Goal: Transaction & Acquisition: Purchase product/service

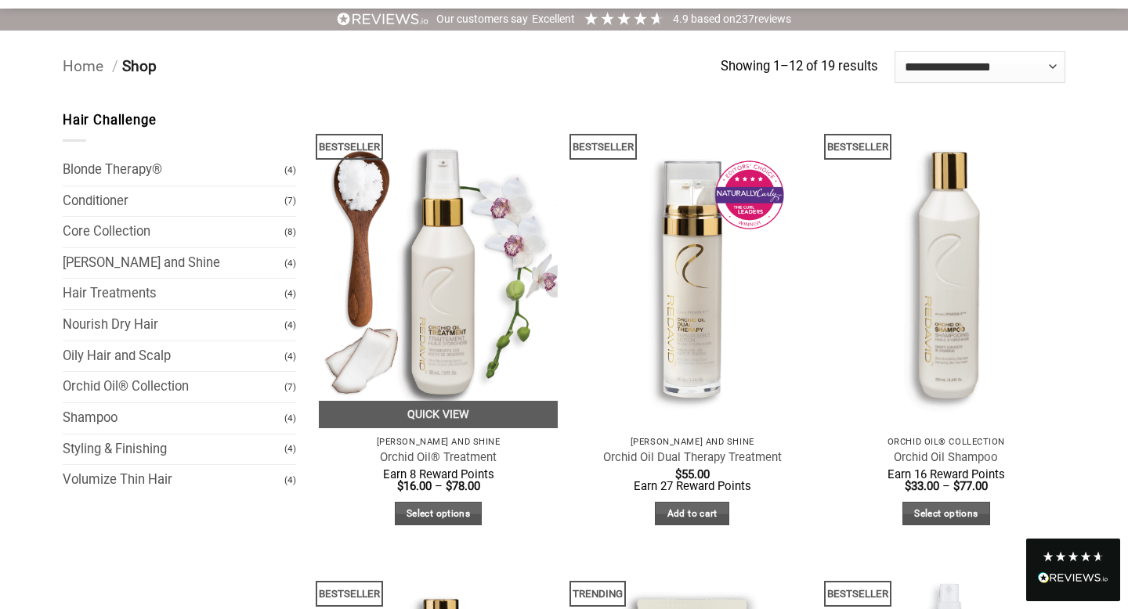
scroll to position [94, 0]
click at [437, 286] on img at bounding box center [438, 269] width 239 height 318
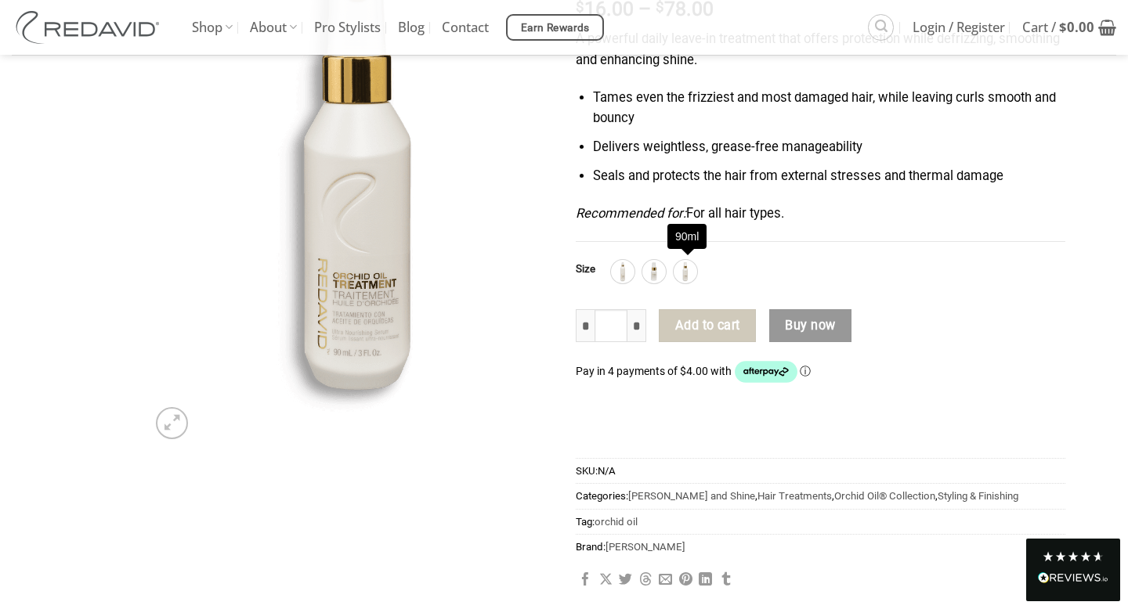
click at [1064, 310] on div "* Orchid Oil® Treatment quantity * * Add to cart Buy now Pay in 4 payments of $…" at bounding box center [821, 372] width 490 height 139
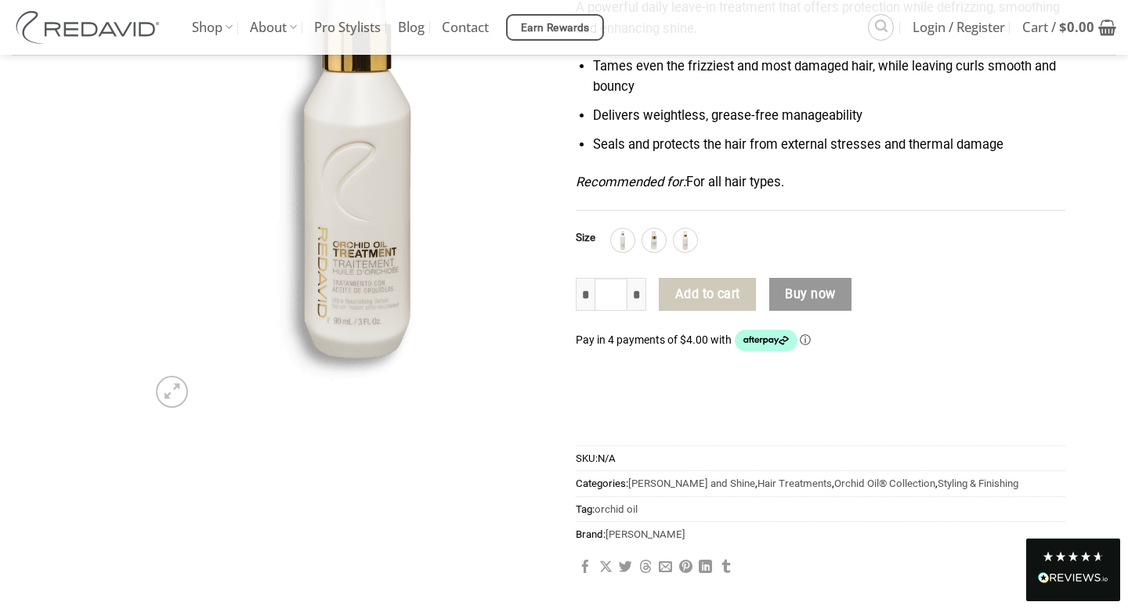
scroll to position [251, 0]
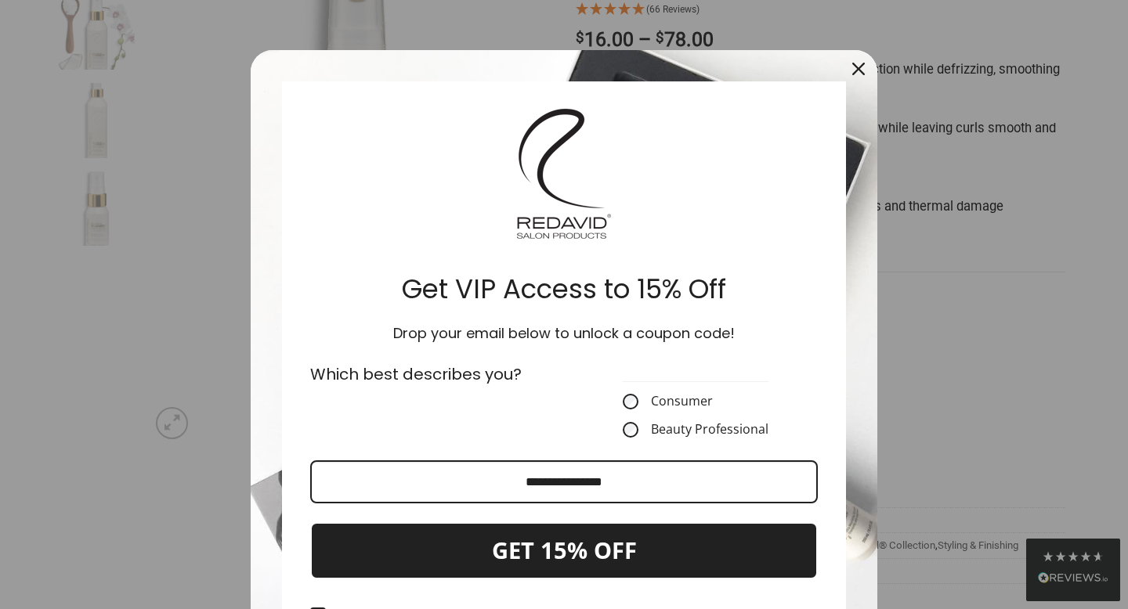
click at [858, 67] on icon "close icon" at bounding box center [858, 69] width 13 height 13
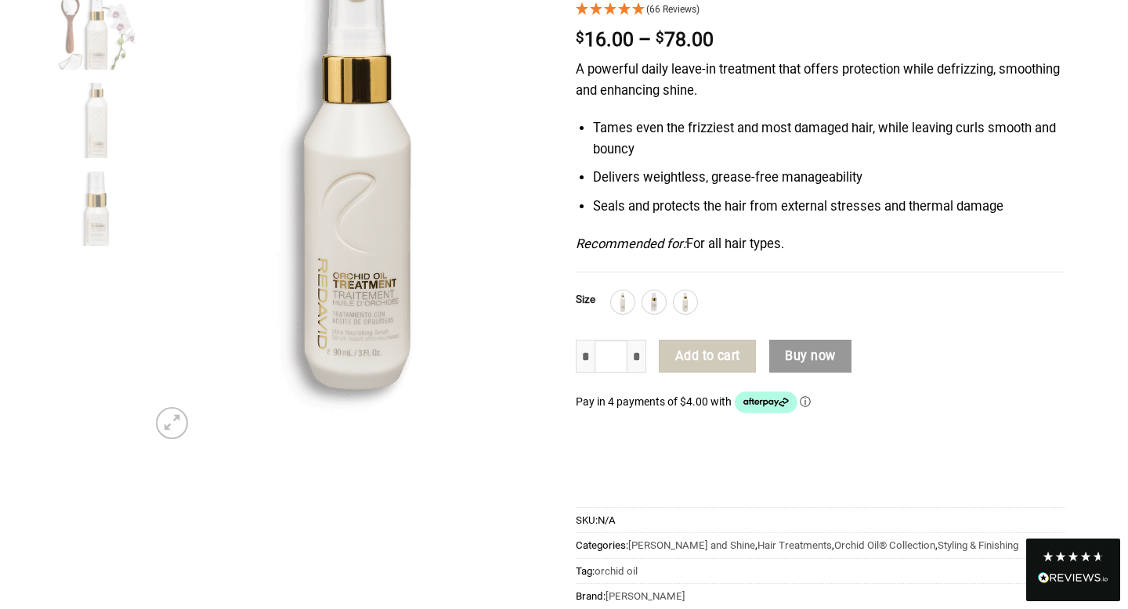
scroll to position [0, 0]
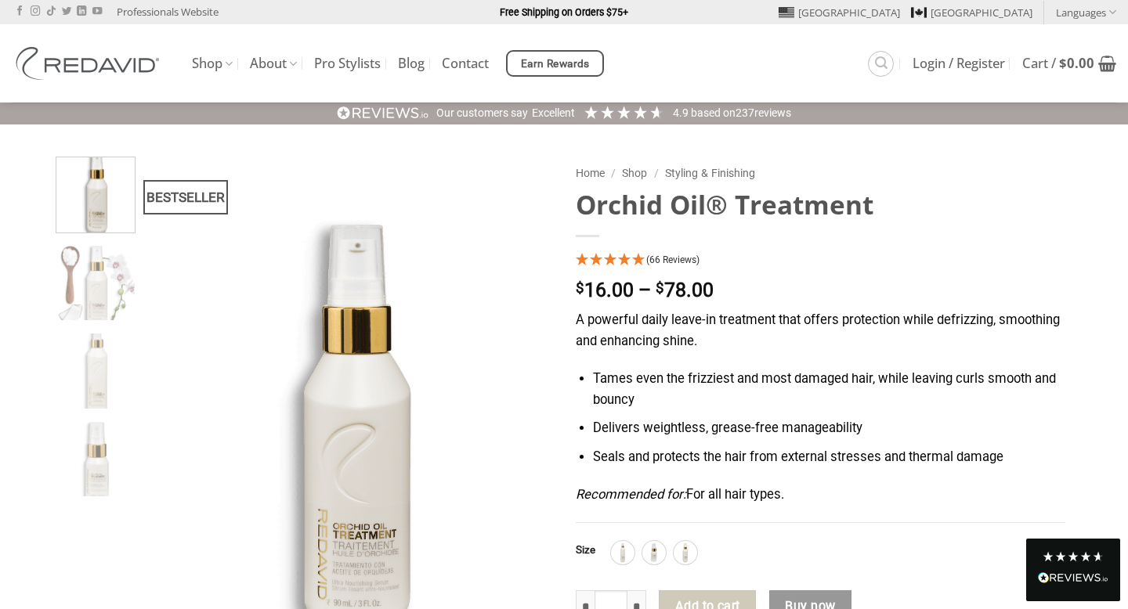
click at [1081, 251] on div "BESTSELLER Home / Shop / Styling & Finishing Orchid Oil® Treatment (66 Reviews)…" at bounding box center [564, 535] width 1128 height 820
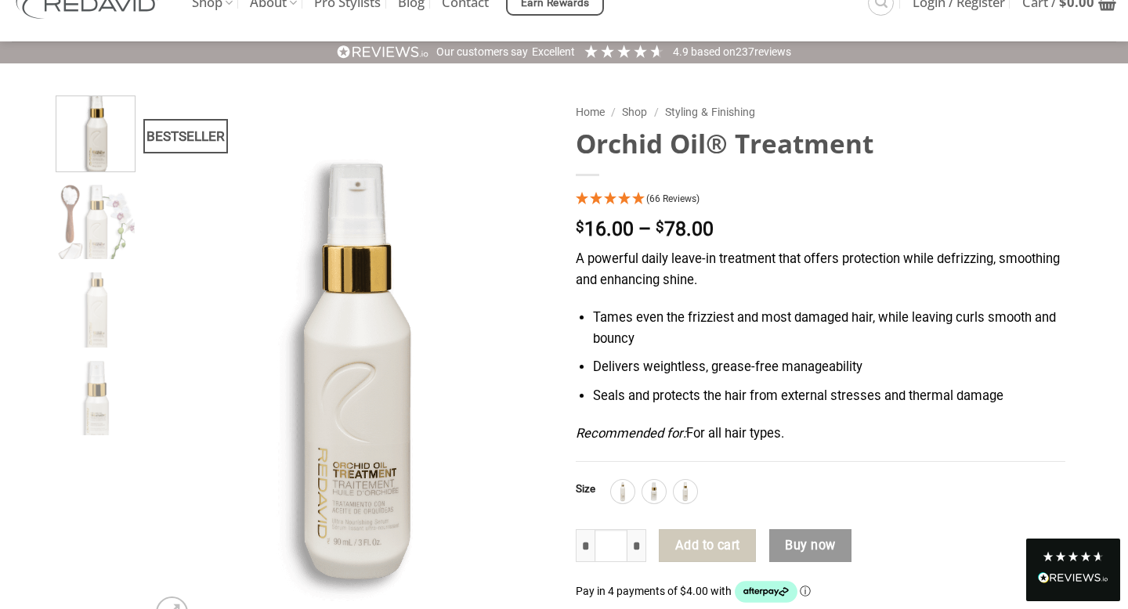
scroll to position [63, 0]
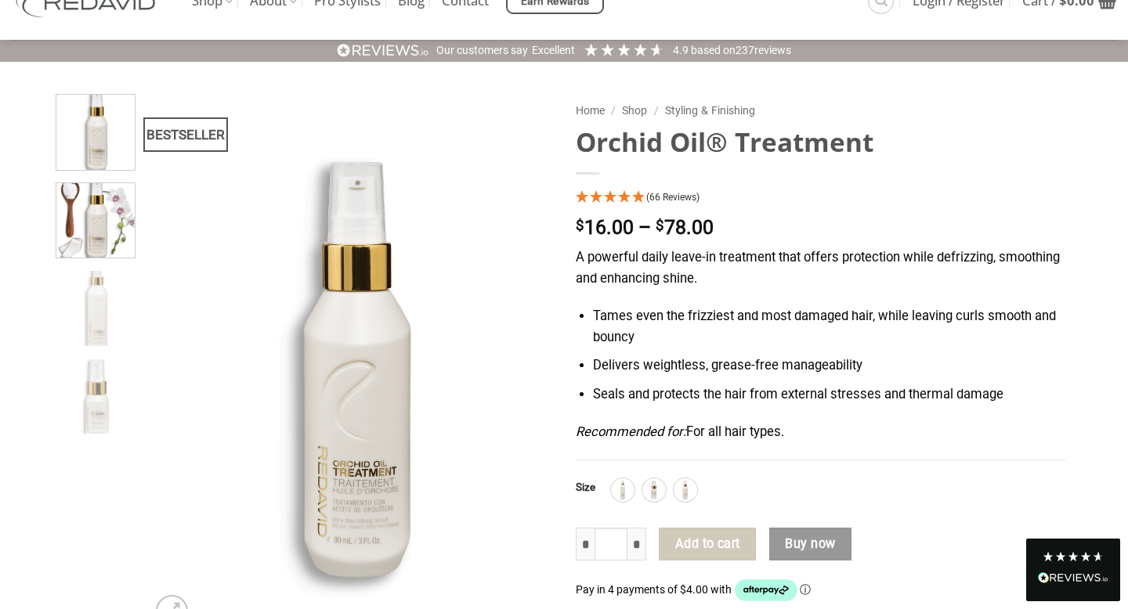
click at [101, 211] on img at bounding box center [95, 218] width 79 height 79
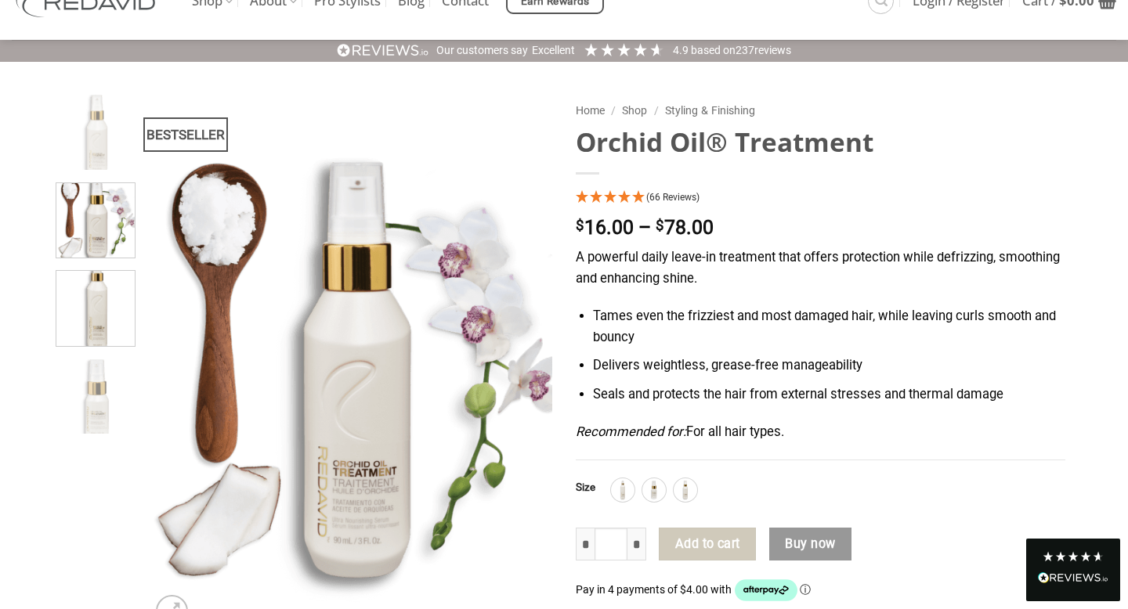
click at [97, 312] on img at bounding box center [95, 306] width 79 height 79
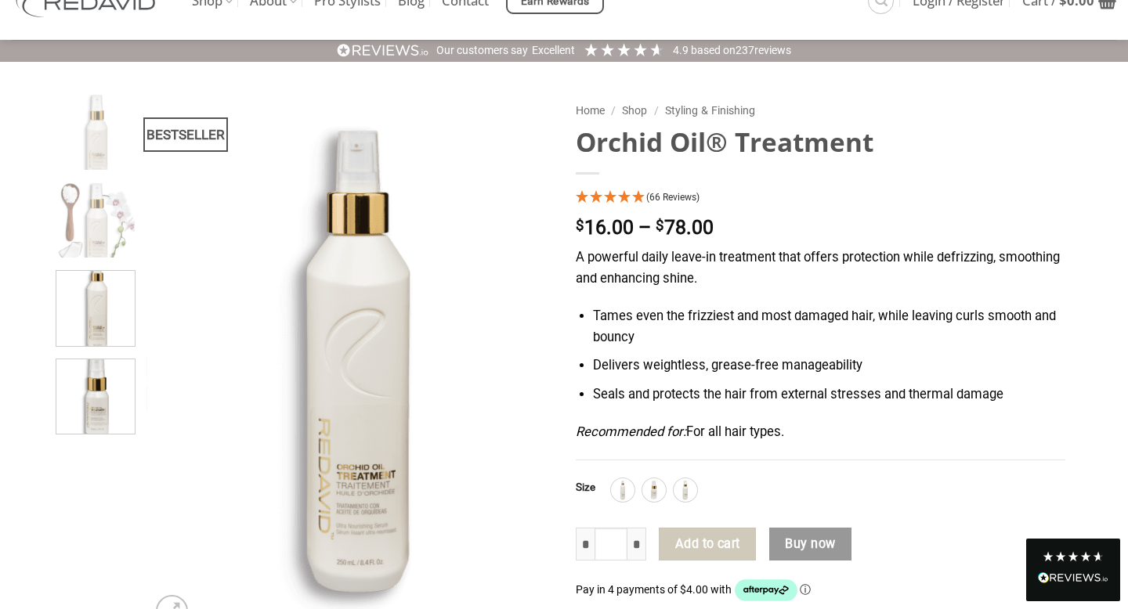
click at [94, 403] on img at bounding box center [95, 395] width 79 height 79
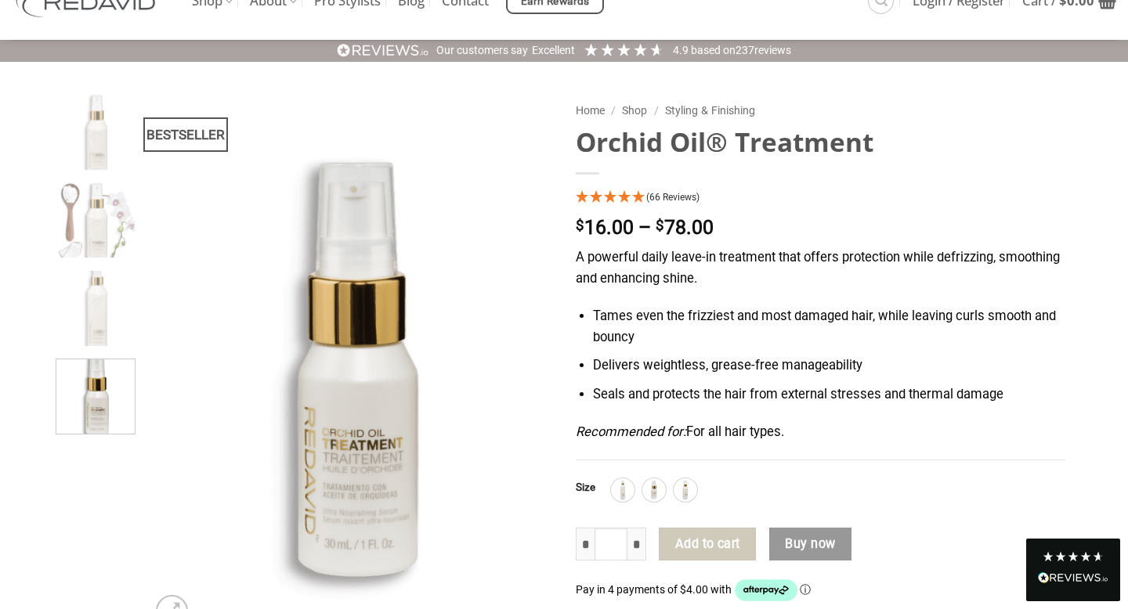
click at [1085, 284] on div "BESTSELLER Home / Shop / Styling & Finishing Orchid Oil® Treatment (66 Reviews)…" at bounding box center [564, 473] width 1128 height 820
click at [112, 289] on img at bounding box center [95, 306] width 79 height 79
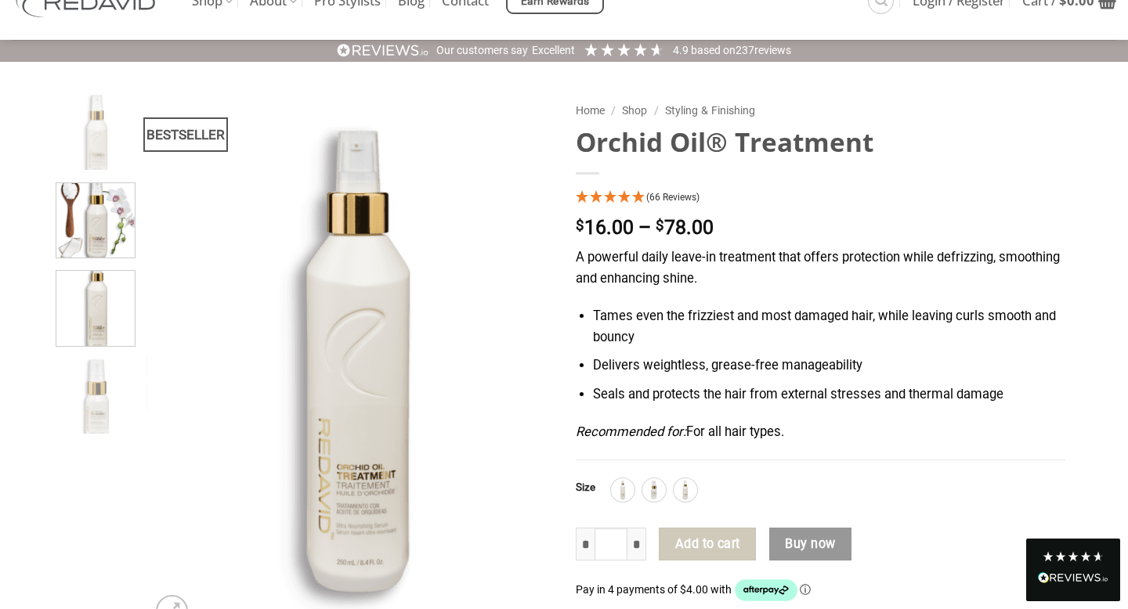
click at [102, 234] on img at bounding box center [95, 218] width 79 height 79
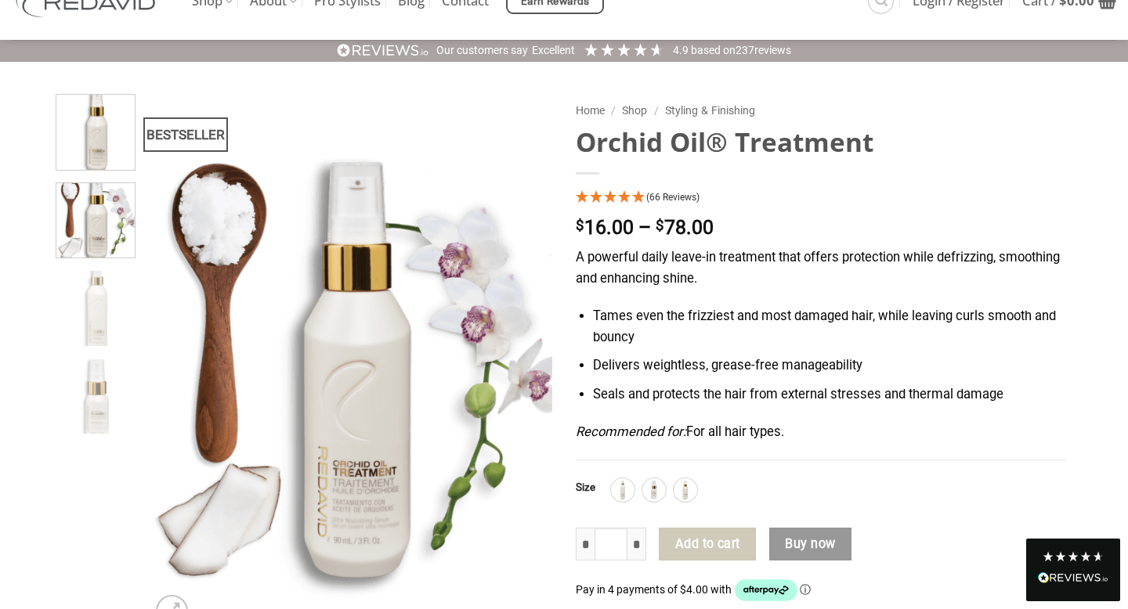
click at [103, 146] on img at bounding box center [95, 130] width 79 height 79
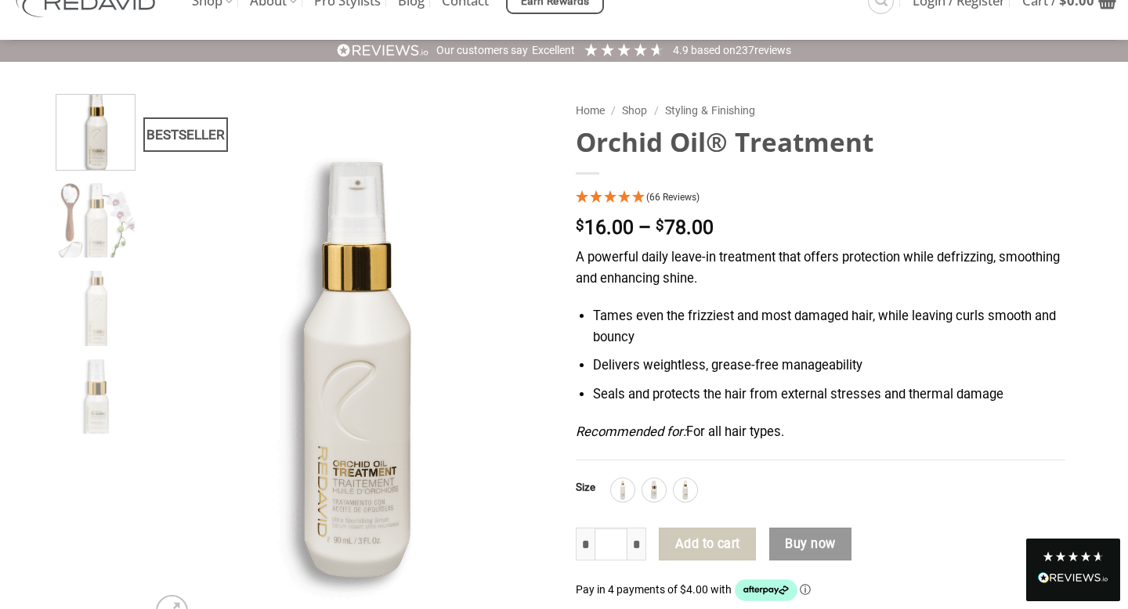
click at [1086, 362] on div "BESTSELLER Home / Shop / Styling & Finishing Orchid Oil® Treatment (66 Reviews)…" at bounding box center [564, 473] width 1128 height 820
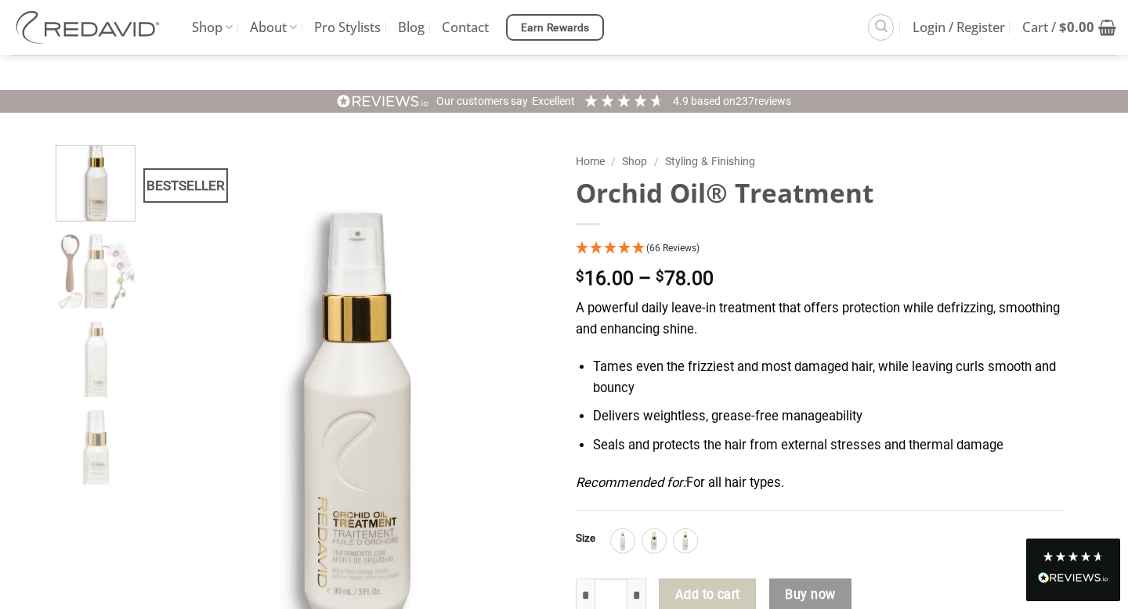
scroll to position [0, 0]
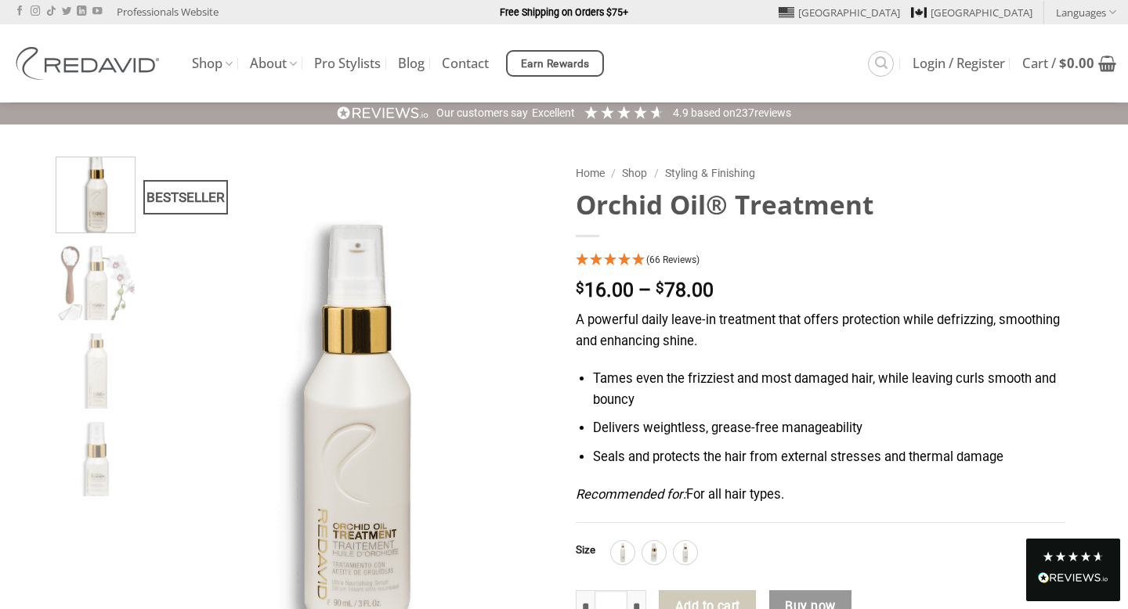
click at [1035, 289] on p "$ 16.00 – $ 78.00 Price range: $16.00 through $78.00" at bounding box center [821, 291] width 490 height 20
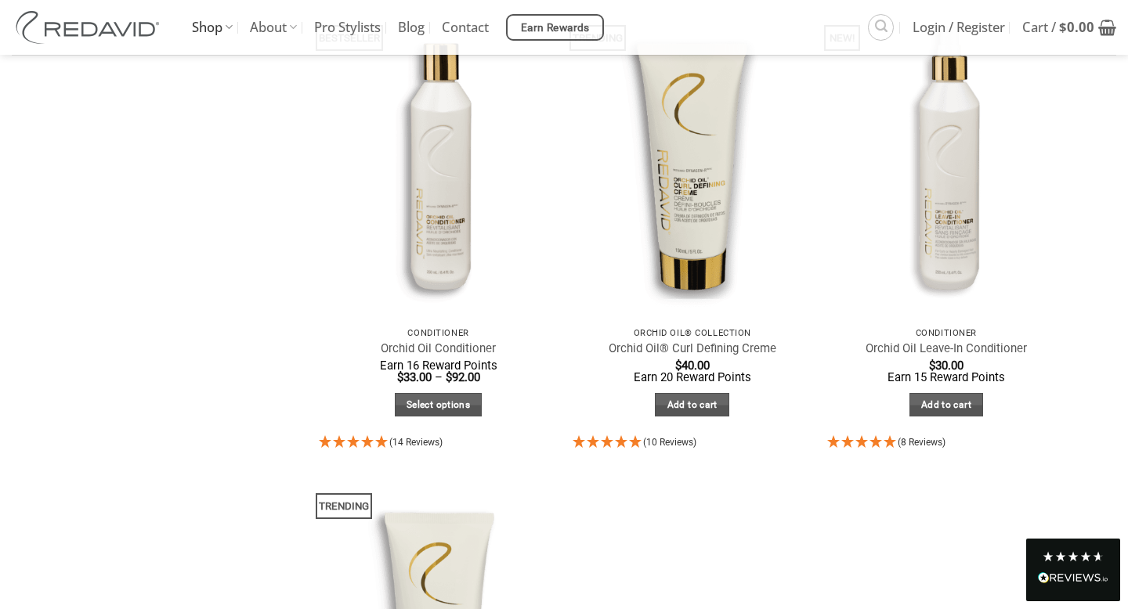
scroll to position [689, 0]
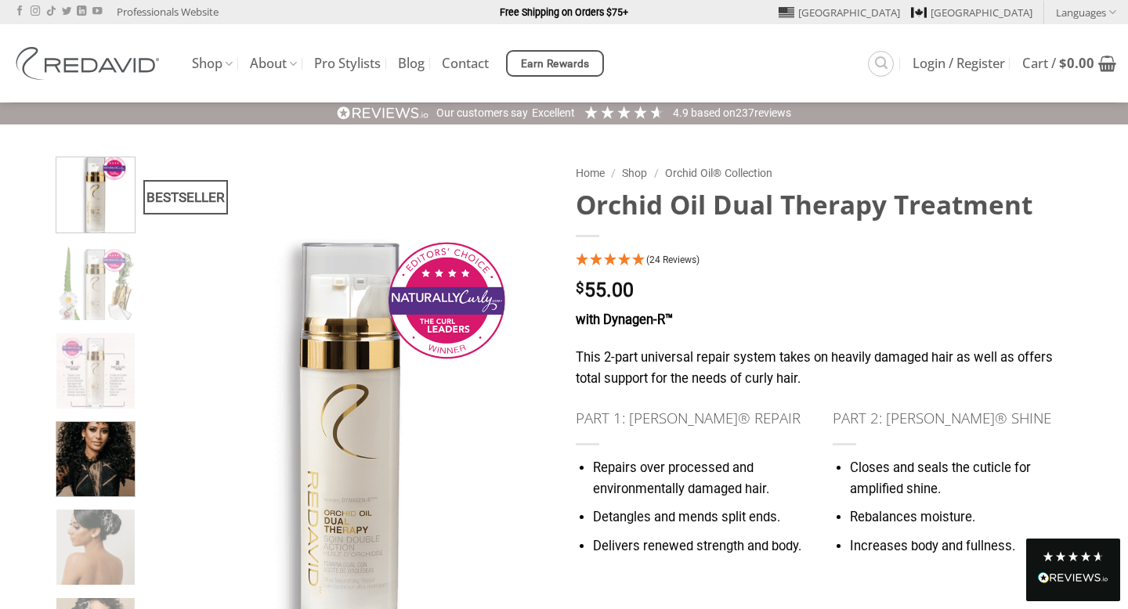
click at [105, 477] on img at bounding box center [95, 457] width 79 height 79
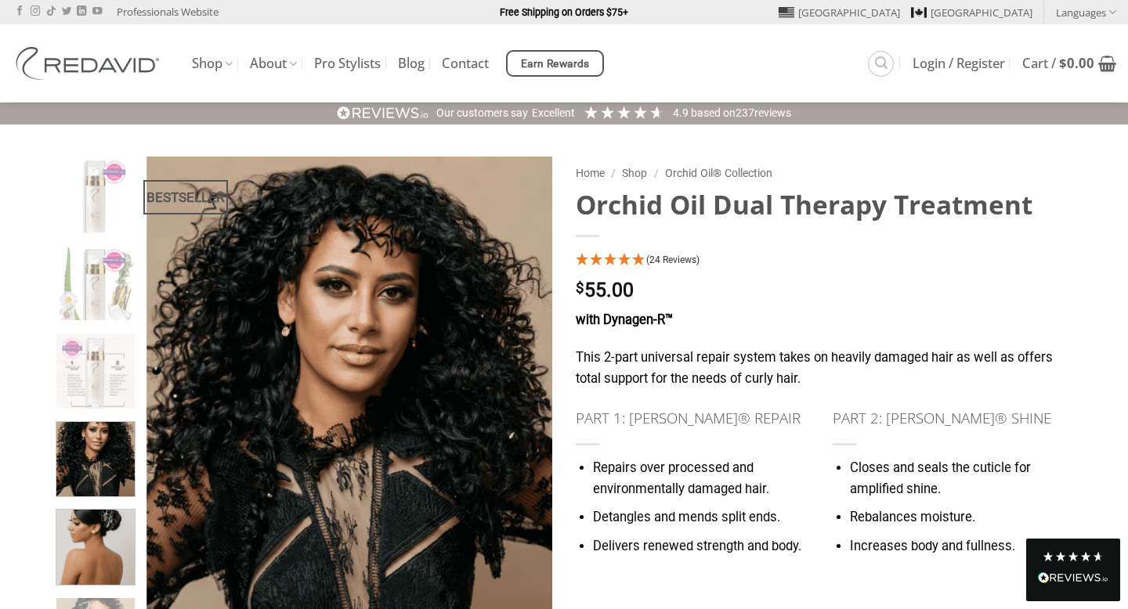
click at [98, 540] on img at bounding box center [95, 545] width 79 height 79
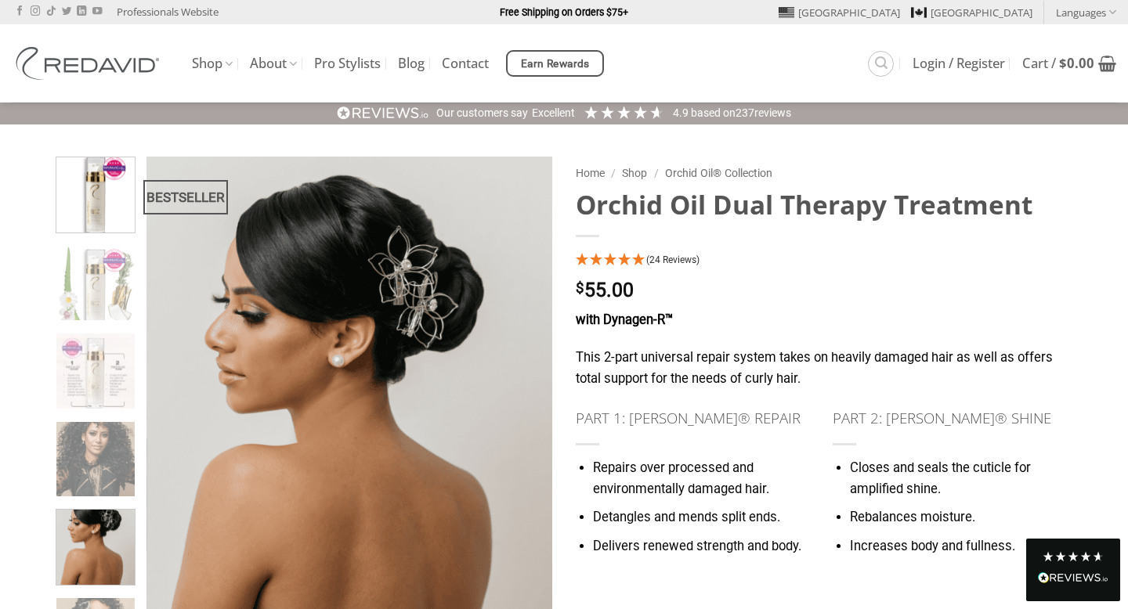
click at [110, 197] on img at bounding box center [95, 193] width 79 height 79
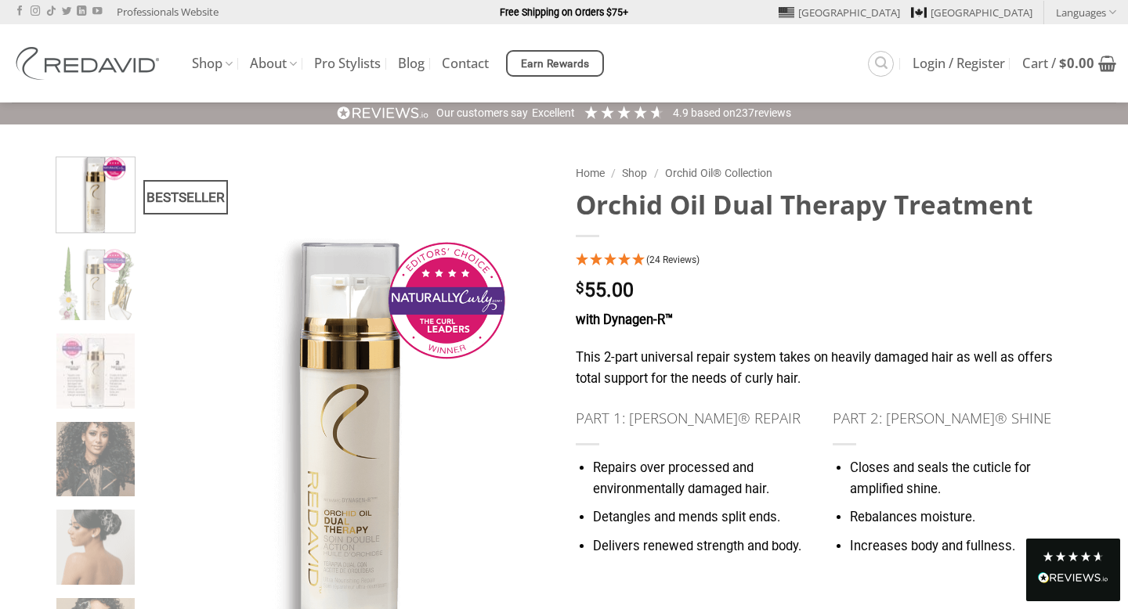
click at [1046, 291] on p "$ 55.00" at bounding box center [821, 291] width 490 height 20
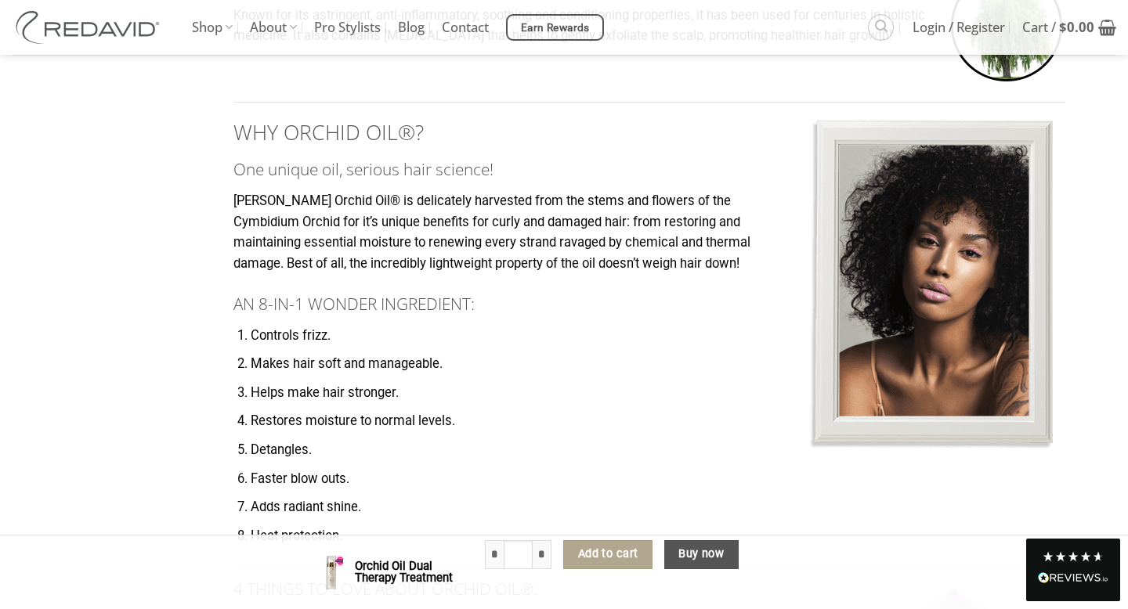
scroll to position [1754, 0]
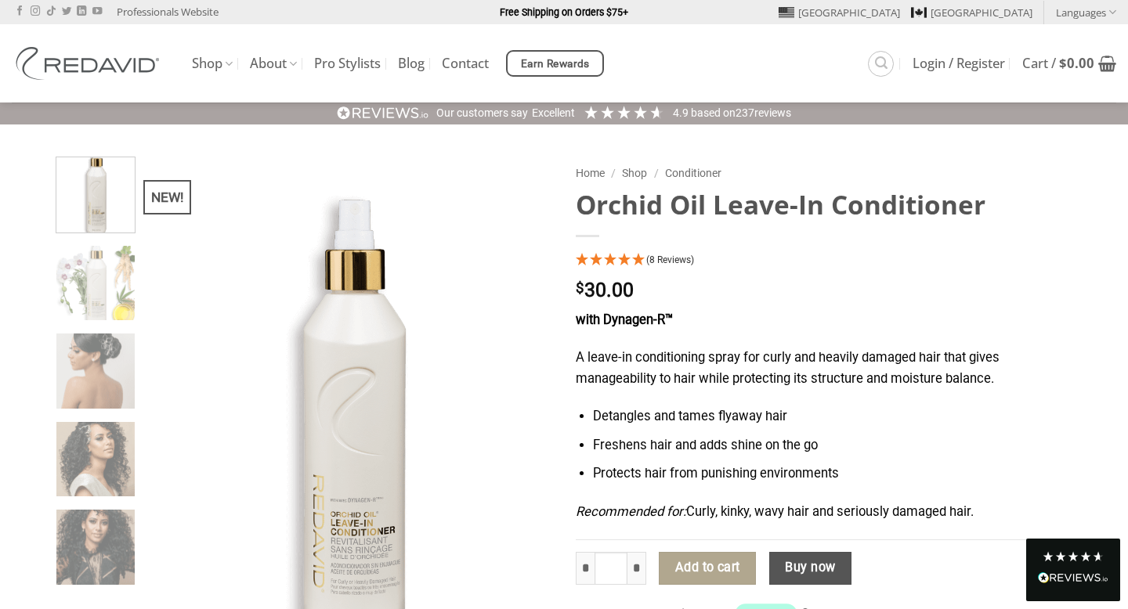
click at [1024, 292] on p "$ 30.00" at bounding box center [821, 291] width 490 height 20
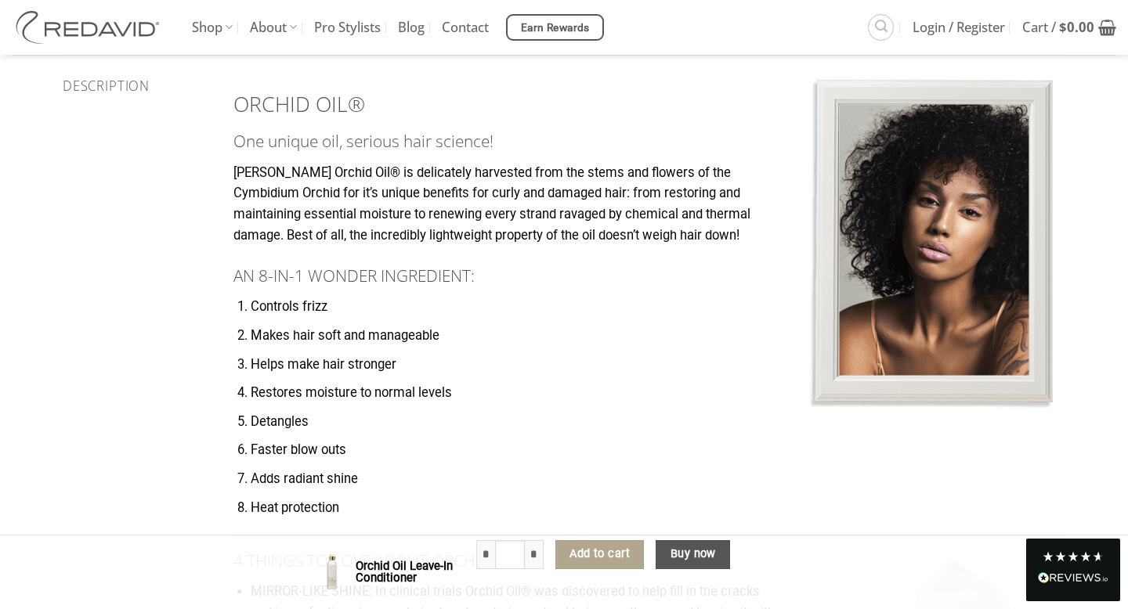
scroll to position [846, 0]
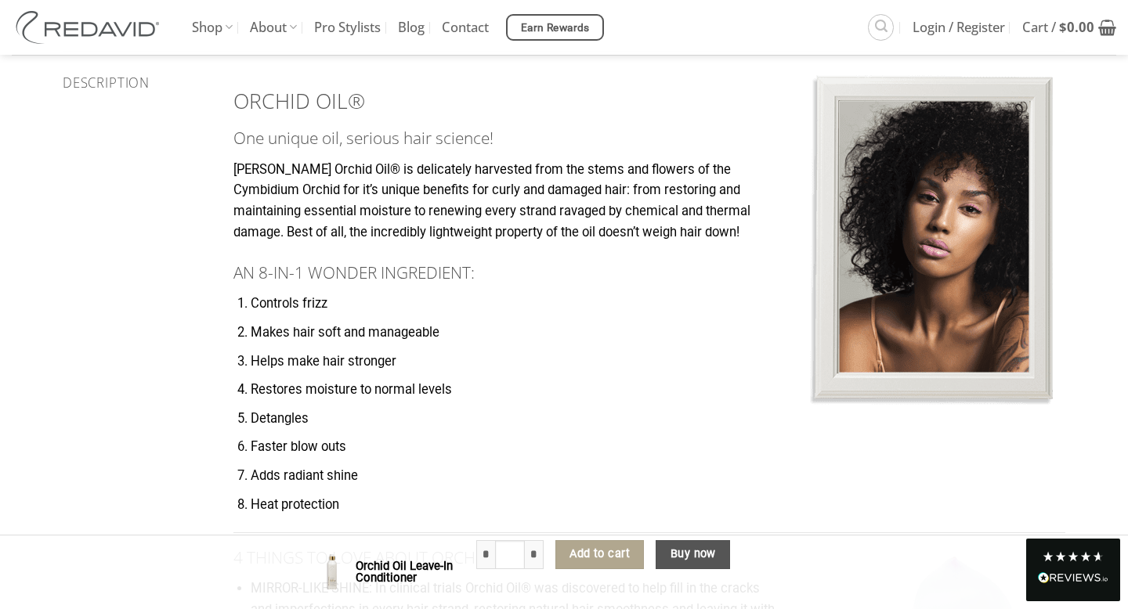
click at [742, 380] on ol "Controls frizz Makes hair soft and manageable Helps make hair stronger Restores…" at bounding box center [649, 405] width 832 height 222
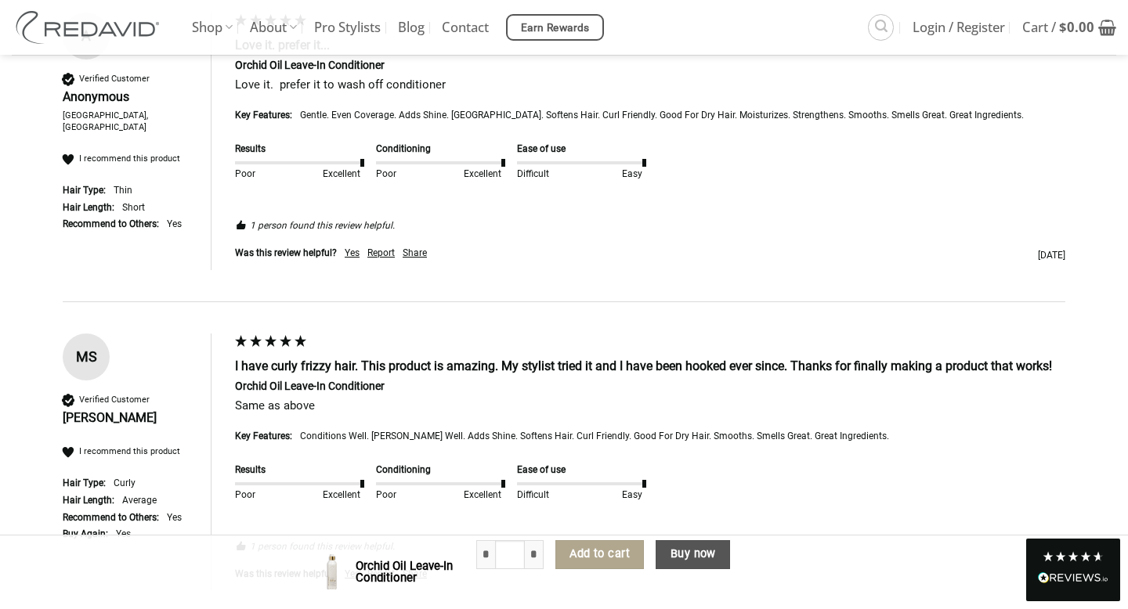
scroll to position [2788, 0]
